Goal: Navigation & Orientation: Find specific page/section

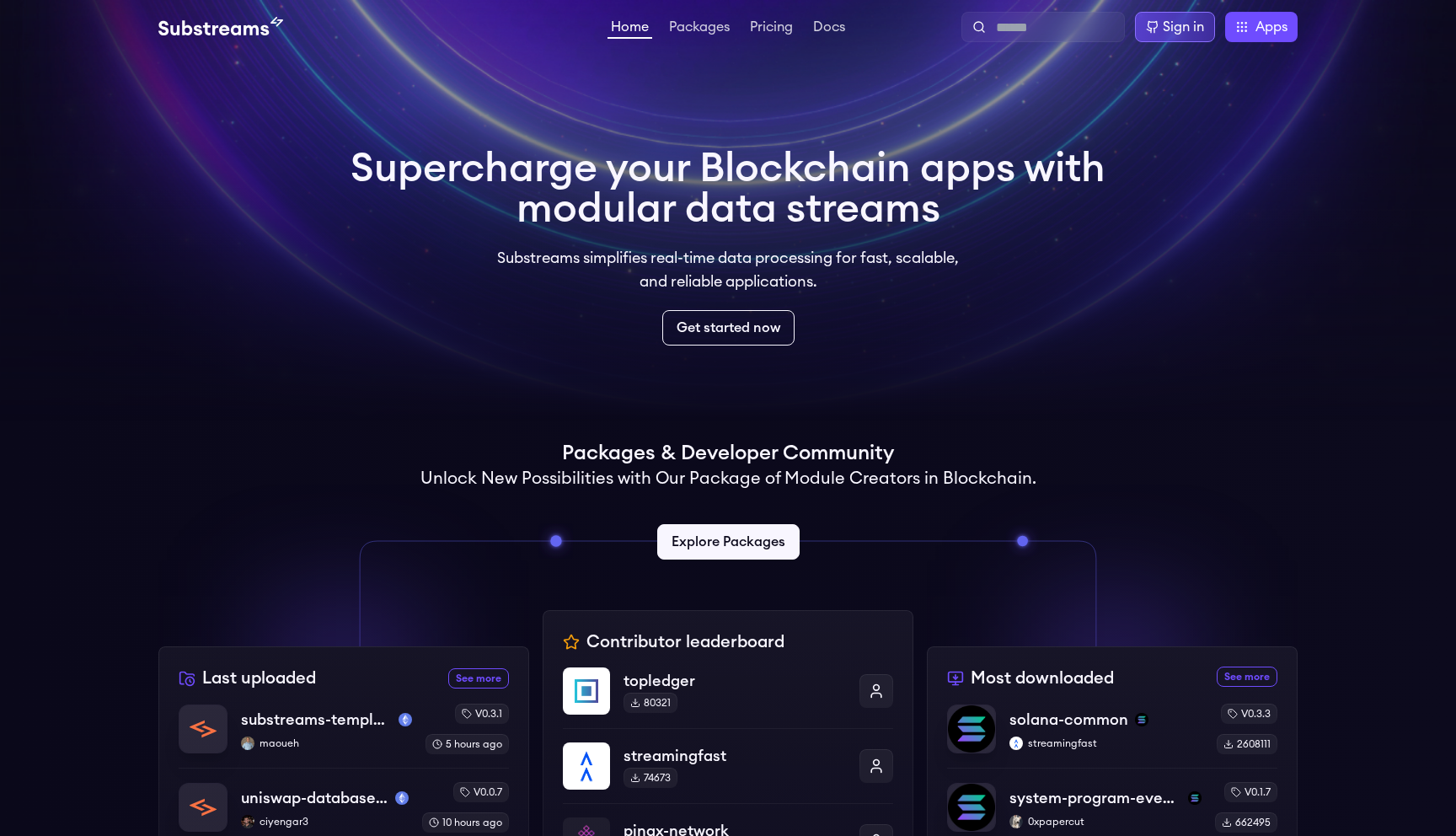
click at [1168, 30] on div "Sign in" at bounding box center [1183, 27] width 41 height 21
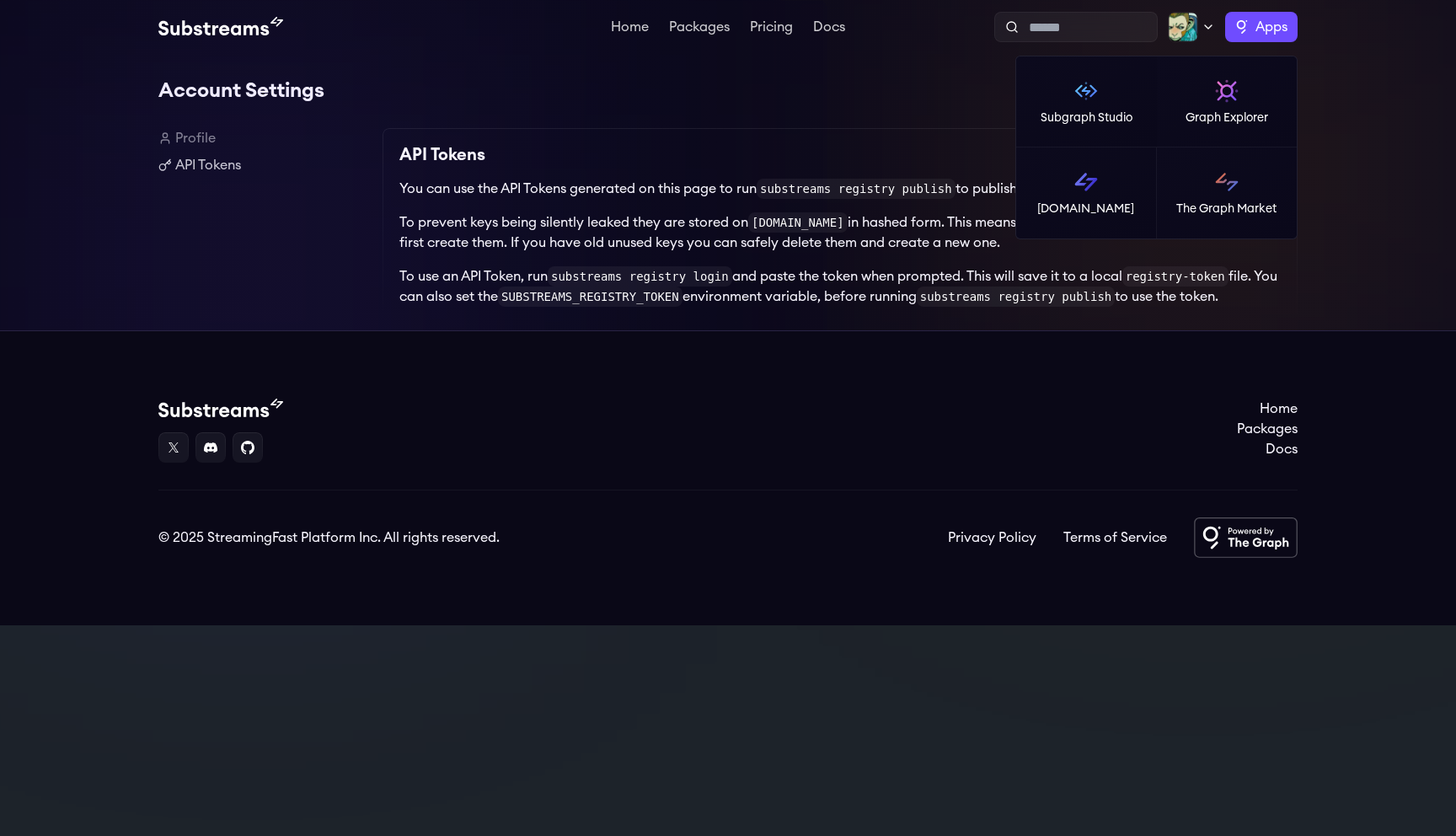
click at [1258, 26] on span "Apps" at bounding box center [1271, 27] width 32 height 21
click at [1087, 182] on img at bounding box center [1085, 182] width 27 height 27
click at [1257, 27] on span "Apps" at bounding box center [1271, 27] width 32 height 21
click at [1225, 97] on img at bounding box center [1226, 90] width 27 height 27
click at [1268, 31] on span "Apps" at bounding box center [1271, 27] width 32 height 21
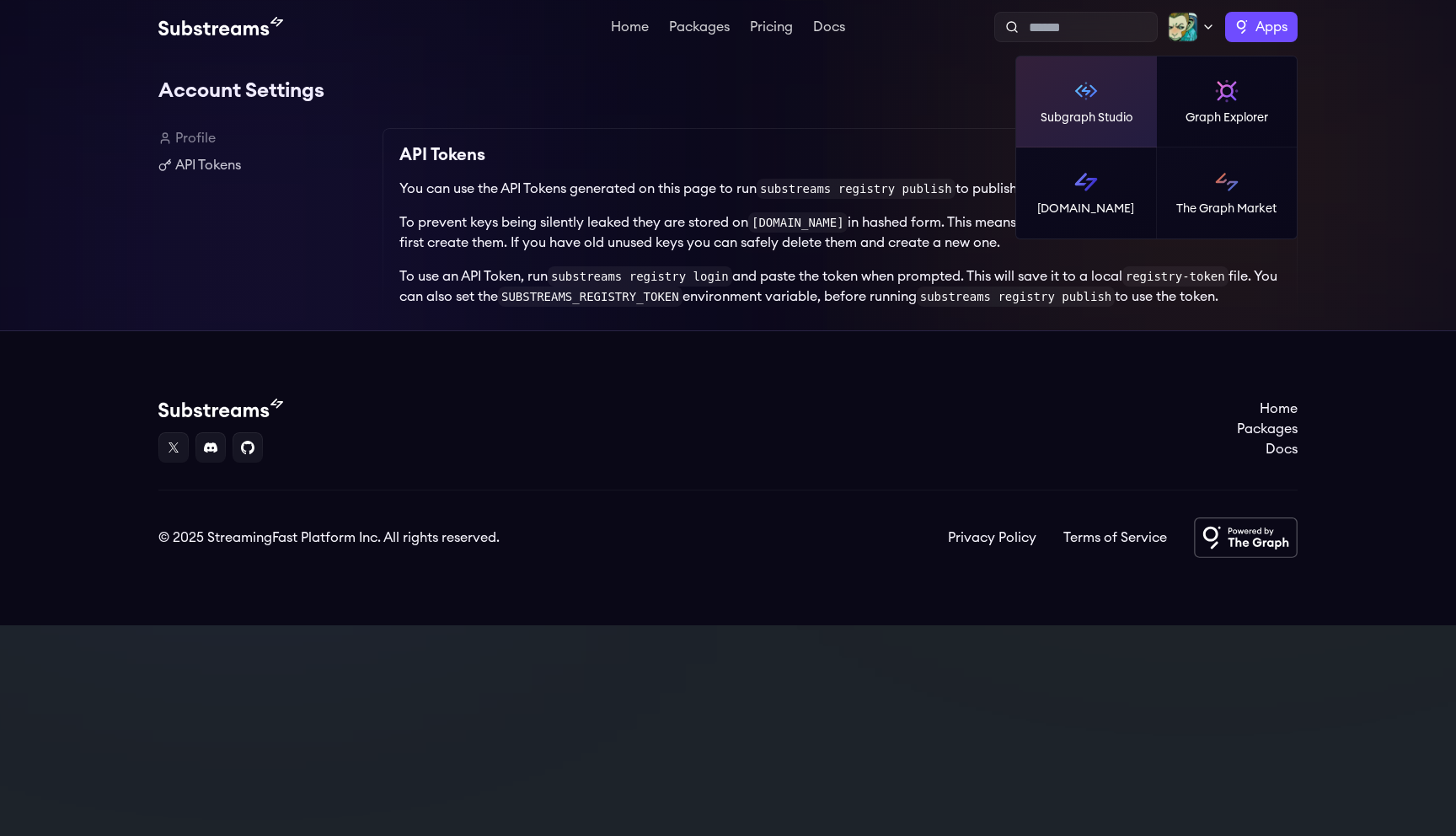
click at [1093, 97] on img at bounding box center [1085, 90] width 27 height 27
click at [1256, 20] on span "Apps" at bounding box center [1271, 27] width 32 height 21
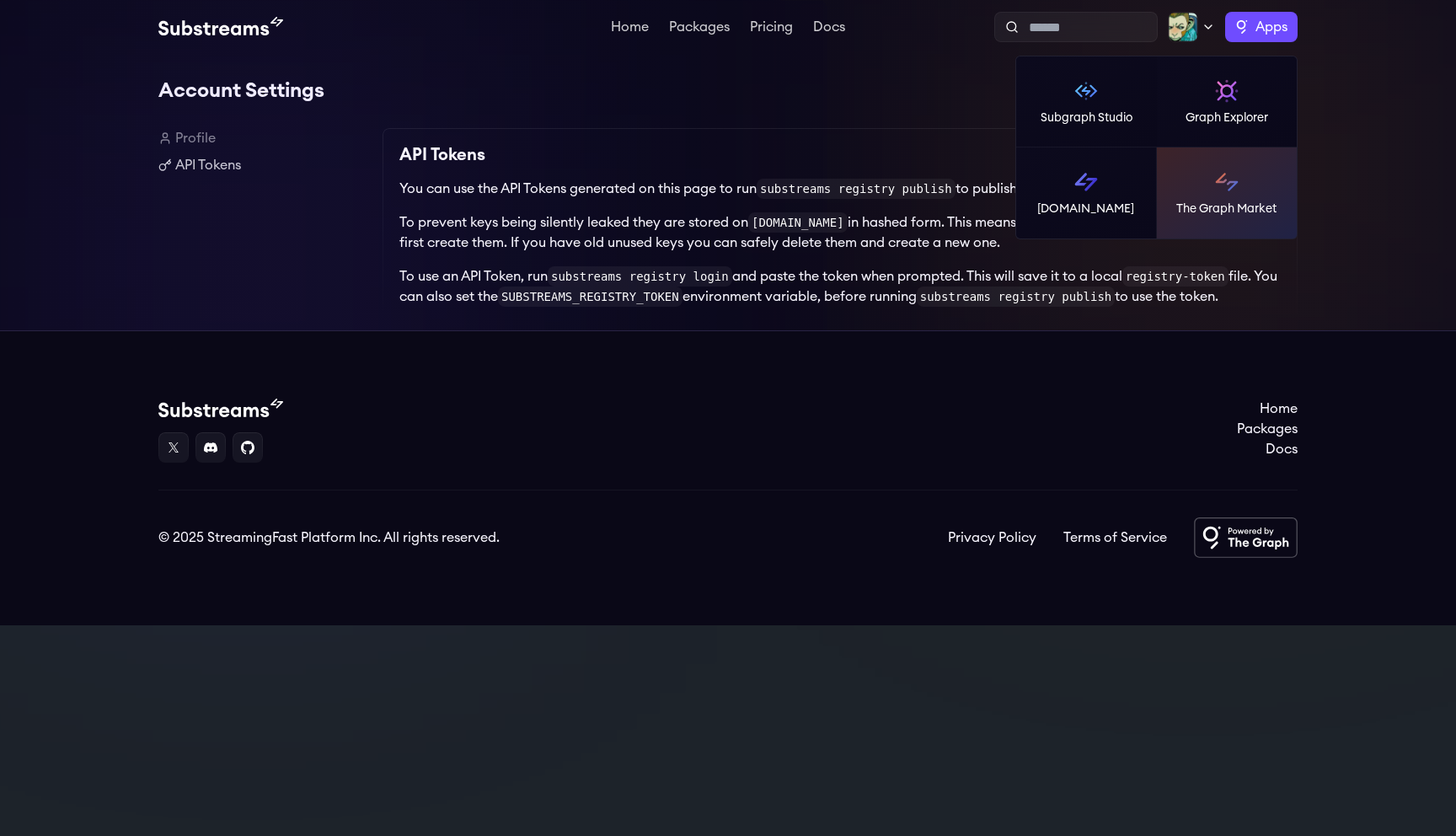
click at [1210, 192] on link "The Graph Market" at bounding box center [1227, 193] width 141 height 91
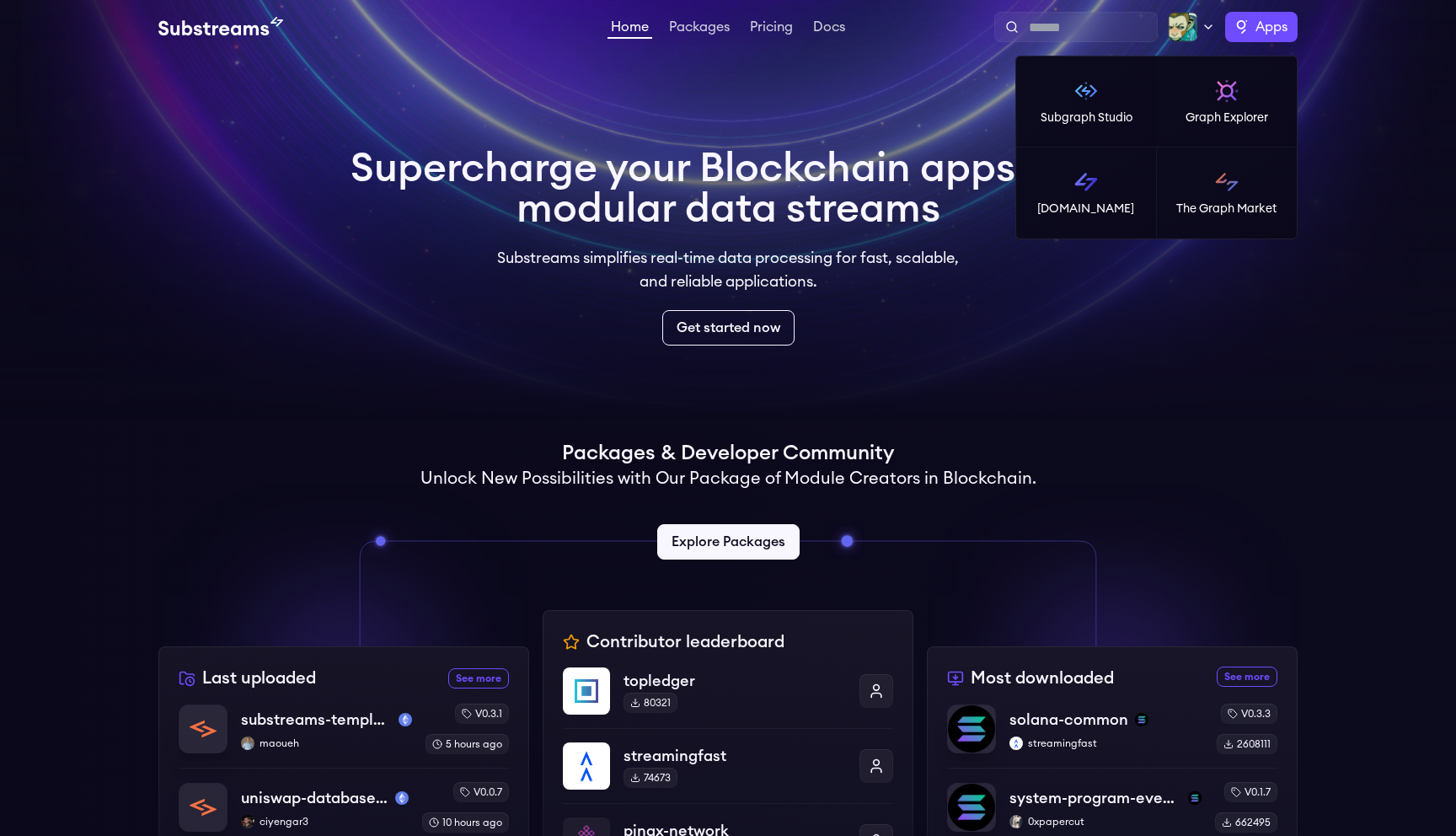
click at [1253, 27] on label "Apps" at bounding box center [1261, 27] width 73 height 31
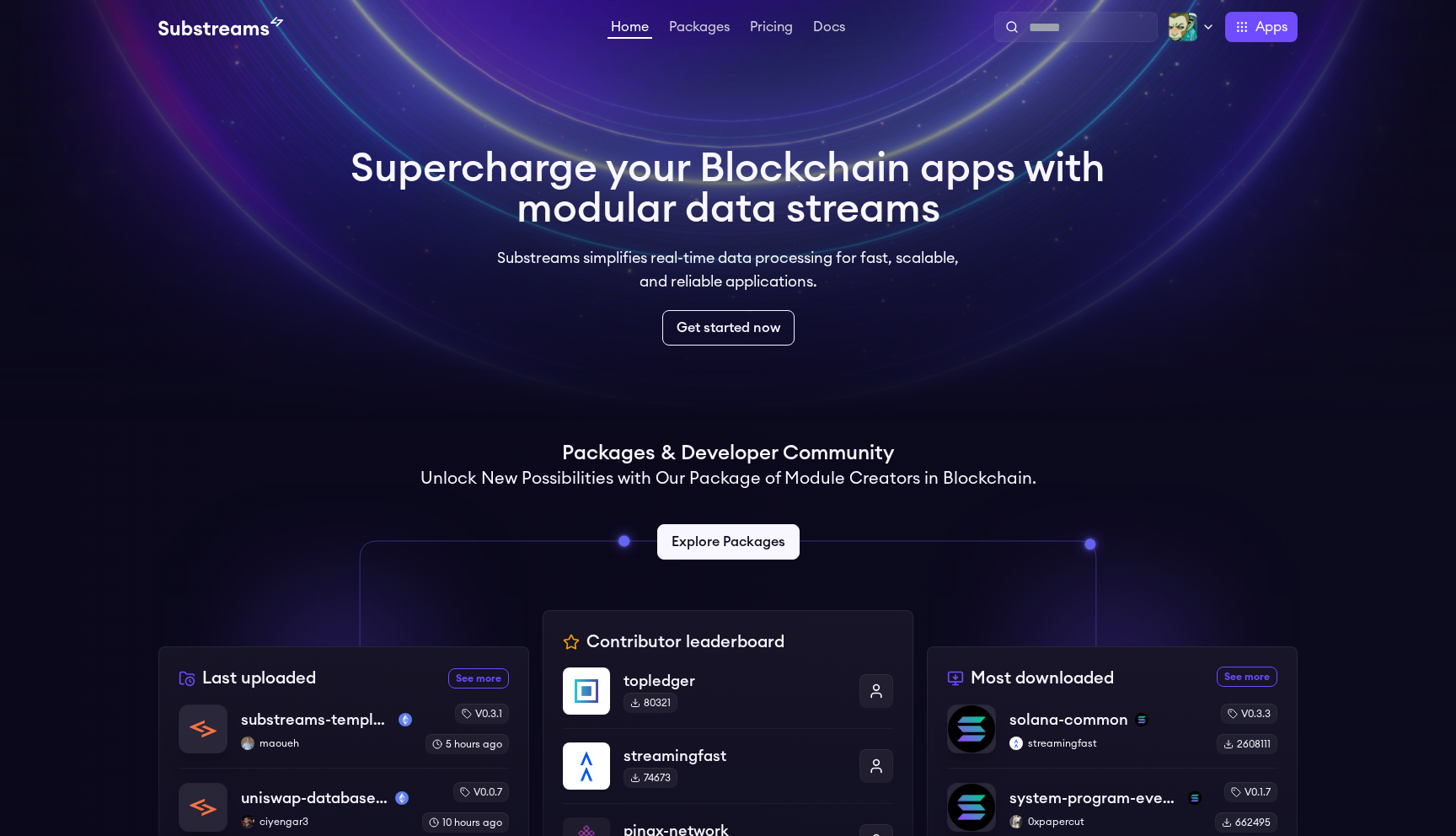
click at [916, 242] on div "Supercharge your Blockchain apps with modular data streams Substreams simplifie…" at bounding box center [728, 246] width 755 height 197
click at [725, 328] on link "Get started now" at bounding box center [728, 328] width 139 height 37
